Goal: Navigation & Orientation: Find specific page/section

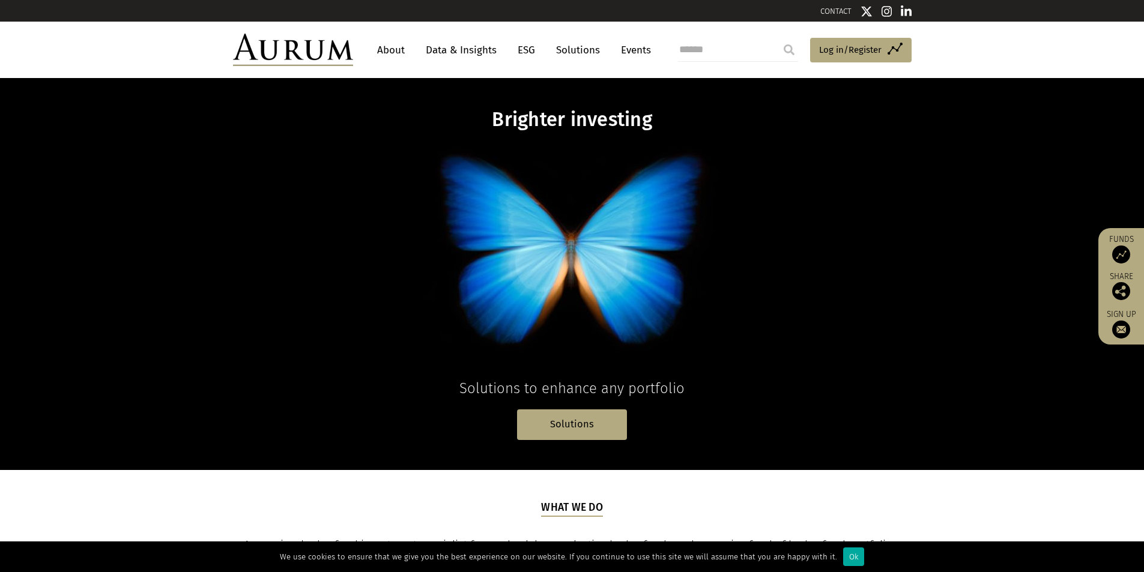
click at [389, 55] on link "About" at bounding box center [391, 50] width 40 height 22
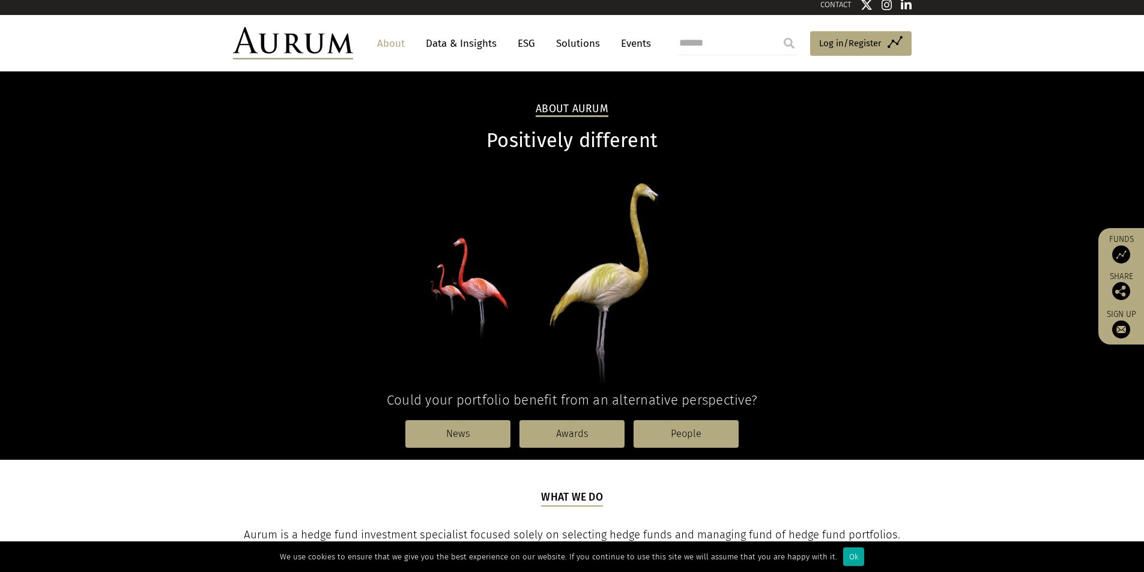
scroll to position [400, 0]
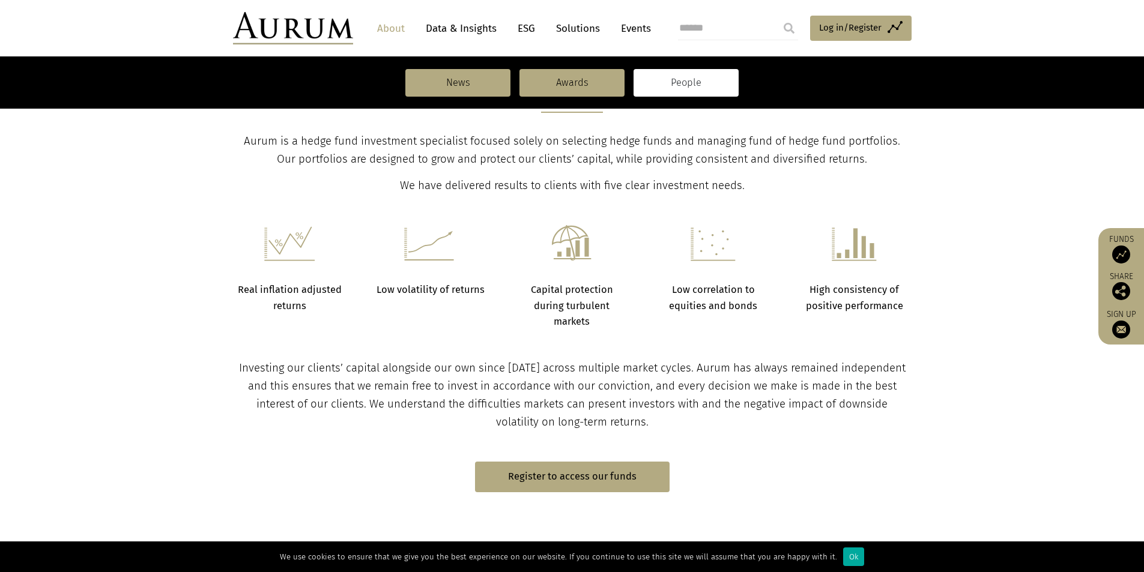
click at [693, 88] on link "People" at bounding box center [685, 83] width 105 height 28
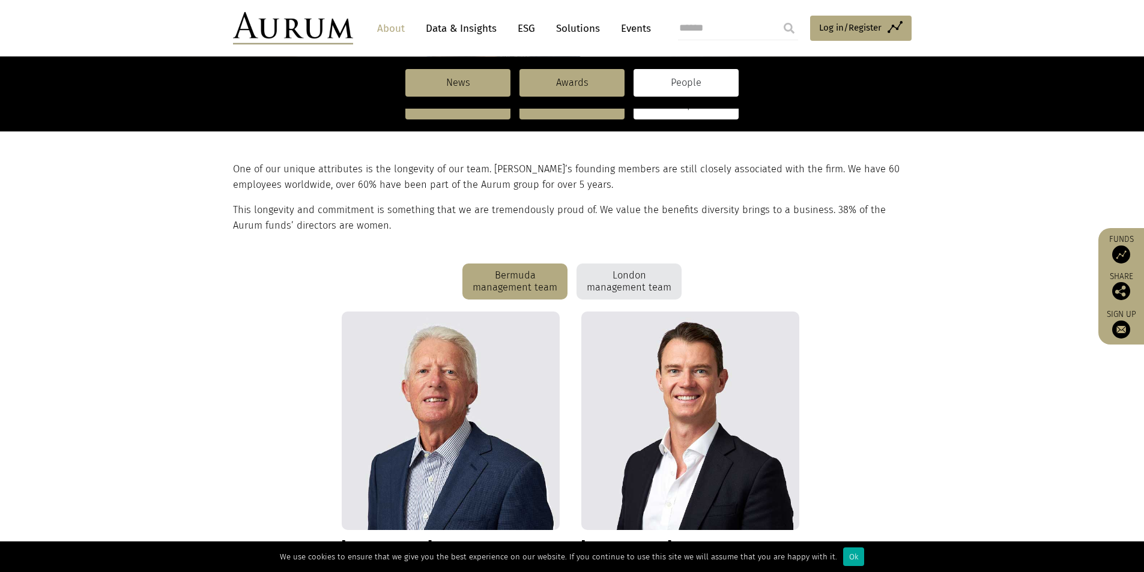
scroll to position [300, 0]
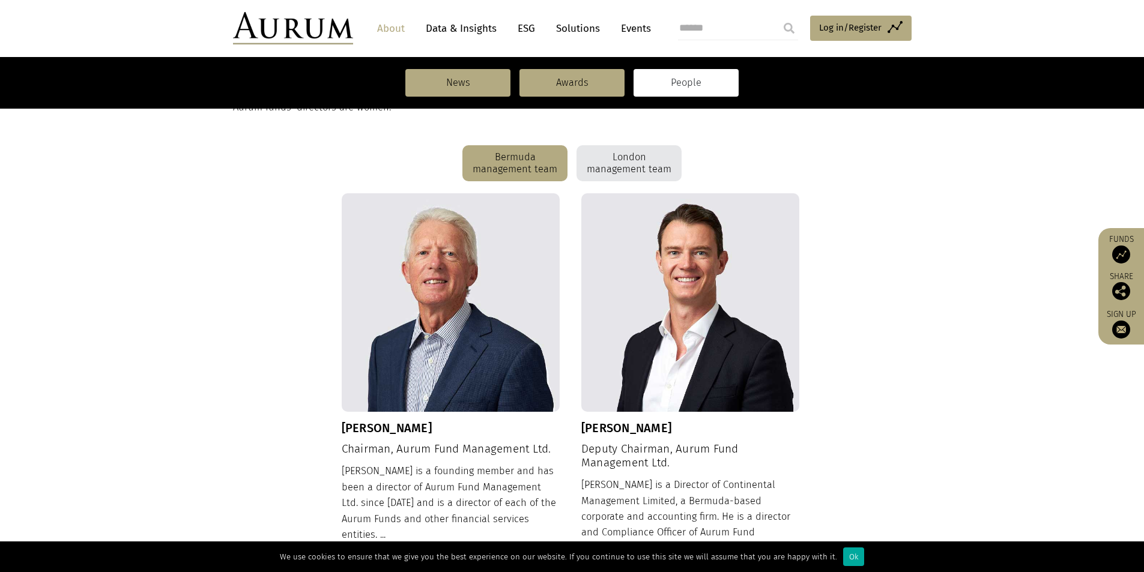
click at [596, 164] on div "London management team" at bounding box center [628, 163] width 105 height 36
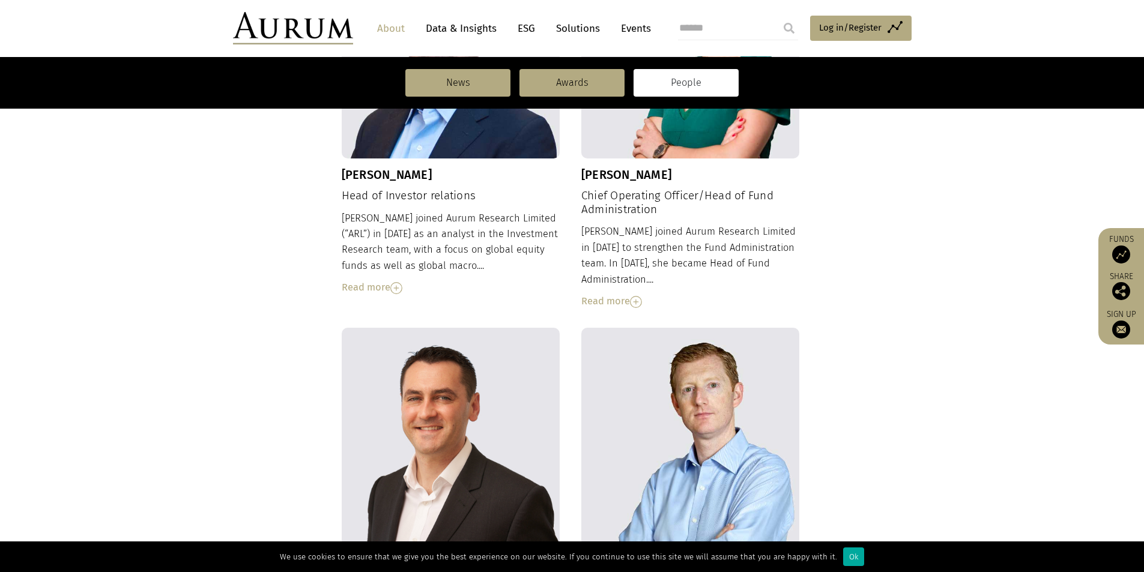
scroll to position [1100, 0]
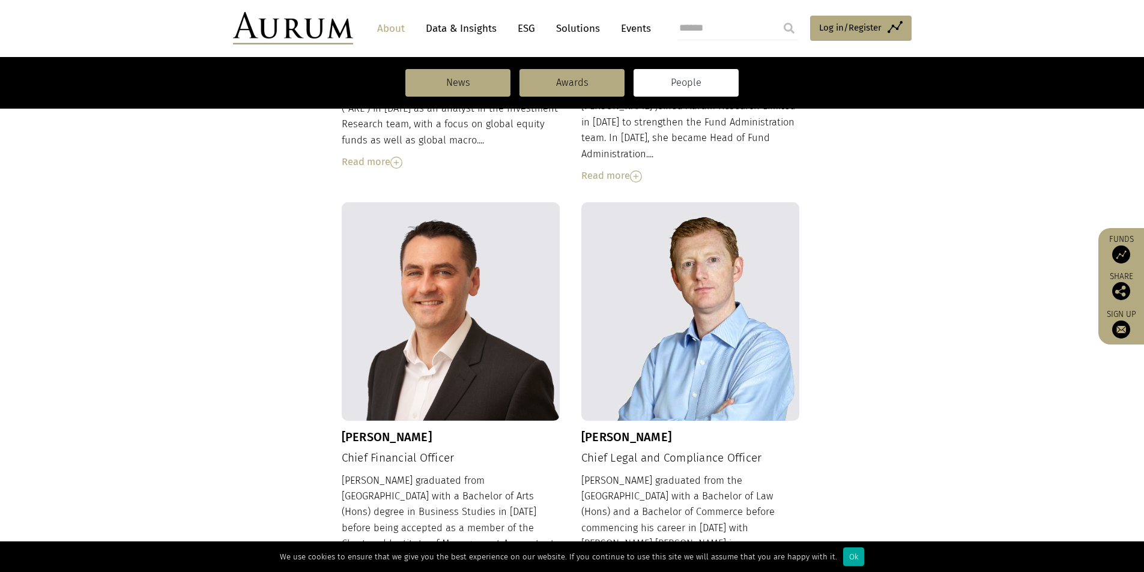
click at [330, 31] on img at bounding box center [293, 28] width 120 height 32
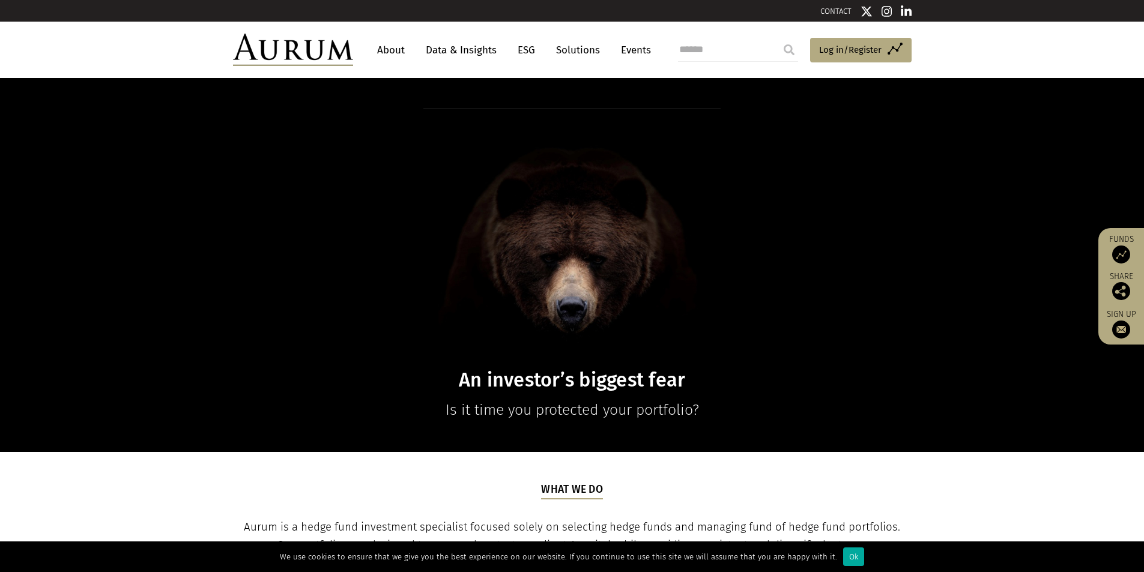
click at [346, 59] on img at bounding box center [293, 50] width 120 height 32
